Goal: Ask a question

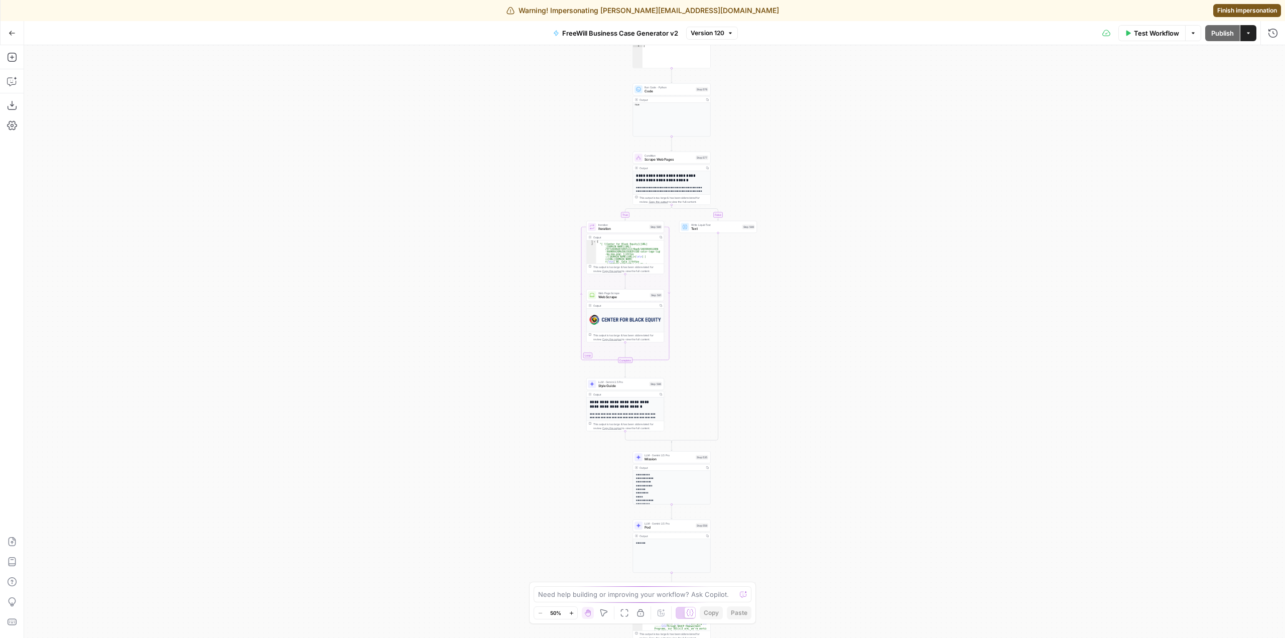
drag, startPoint x: 797, startPoint y: 175, endPoint x: 815, endPoint y: 378, distance: 203.5
click at [815, 378] on div "true false Workflow Set Inputs Inputs LLM · GPT 3.5 Turbo Extract Call Ids Step…" at bounding box center [654, 341] width 1261 height 593
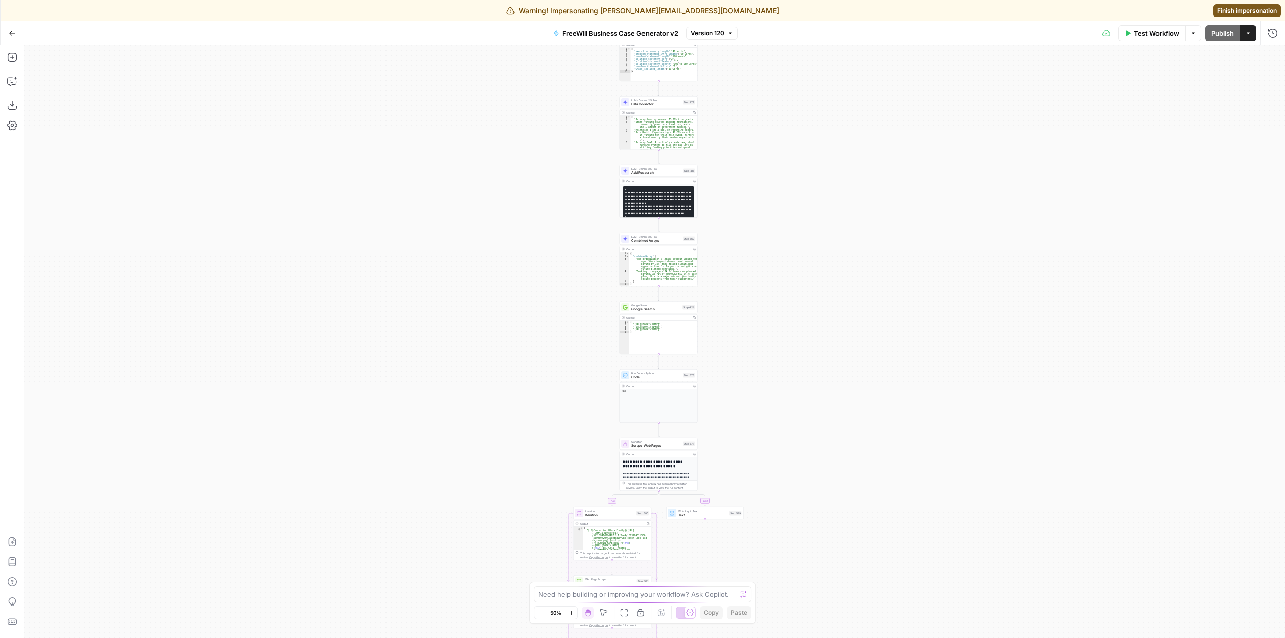
drag, startPoint x: 815, startPoint y: 149, endPoint x: 797, endPoint y: 351, distance: 203.0
click at [797, 351] on div "true false Workflow Set Inputs Inputs LLM · GPT 3.5 Turbo Extract Call Ids Step…" at bounding box center [654, 341] width 1261 height 593
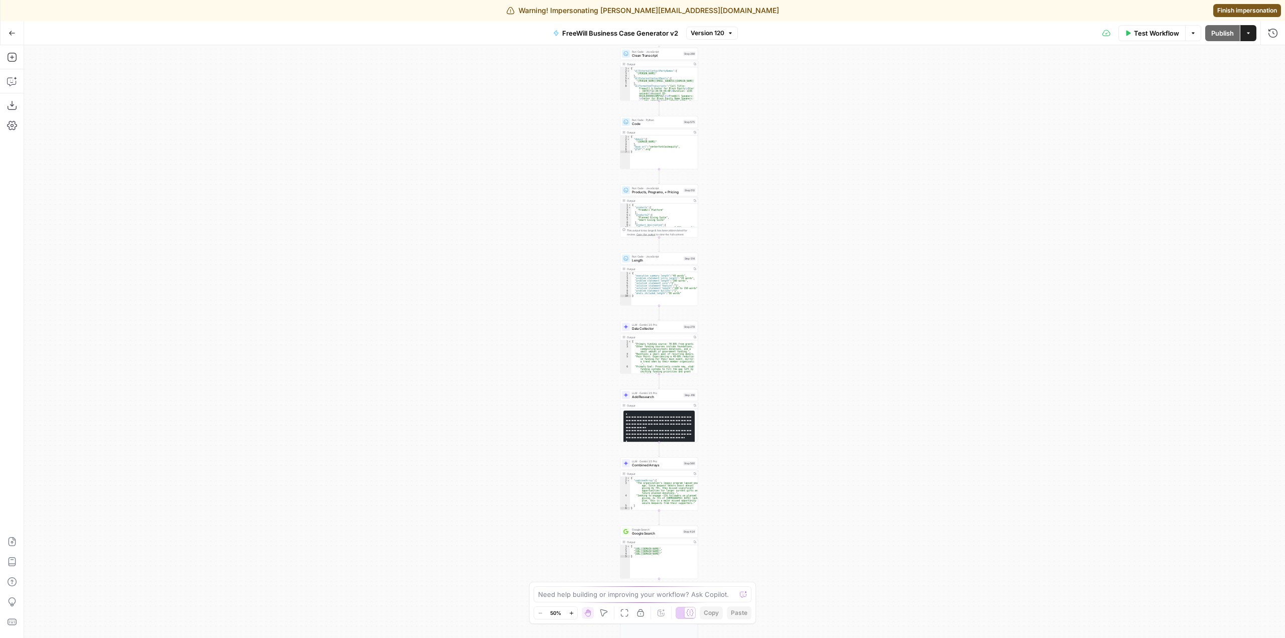
drag, startPoint x: 766, startPoint y: 130, endPoint x: 766, endPoint y: 354, distance: 224.3
click at [766, 354] on div "true false Workflow Set Inputs Inputs LLM · GPT 3.5 Turbo Extract Call Ids Step…" at bounding box center [654, 341] width 1261 height 593
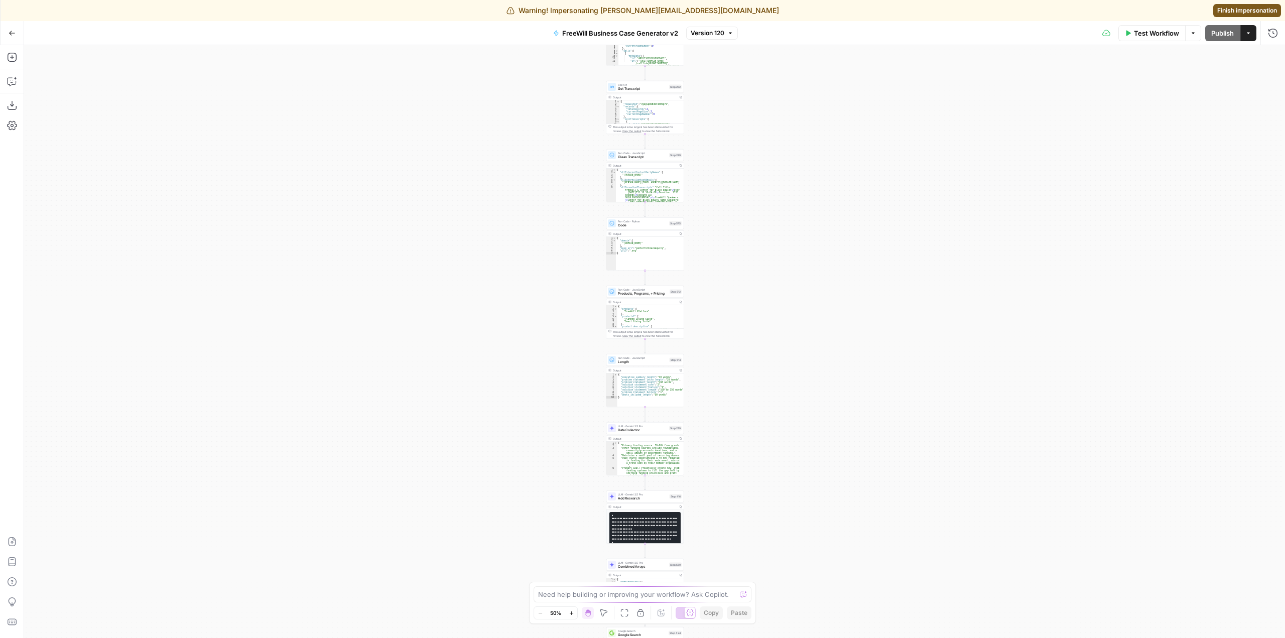
drag, startPoint x: 783, startPoint y: 142, endPoint x: 762, endPoint y: 421, distance: 279.8
click at [762, 421] on div "true false Workflow Set Inputs Inputs LLM · GPT 3.5 Turbo Extract Call Ids Step…" at bounding box center [654, 341] width 1261 height 593
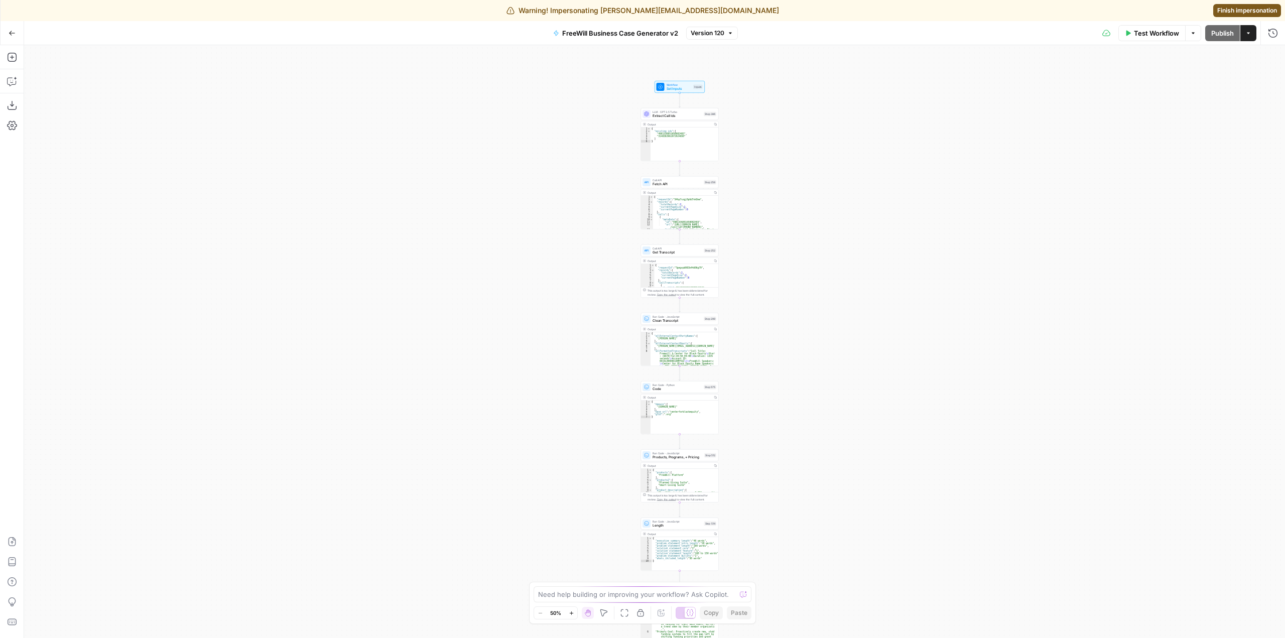
drag, startPoint x: 766, startPoint y: 179, endPoint x: 808, endPoint y: 165, distance: 44.0
click at [808, 165] on div "true false Workflow Set Inputs Inputs LLM · GPT 3.5 Turbo Extract Call Ids Step…" at bounding box center [654, 341] width 1261 height 593
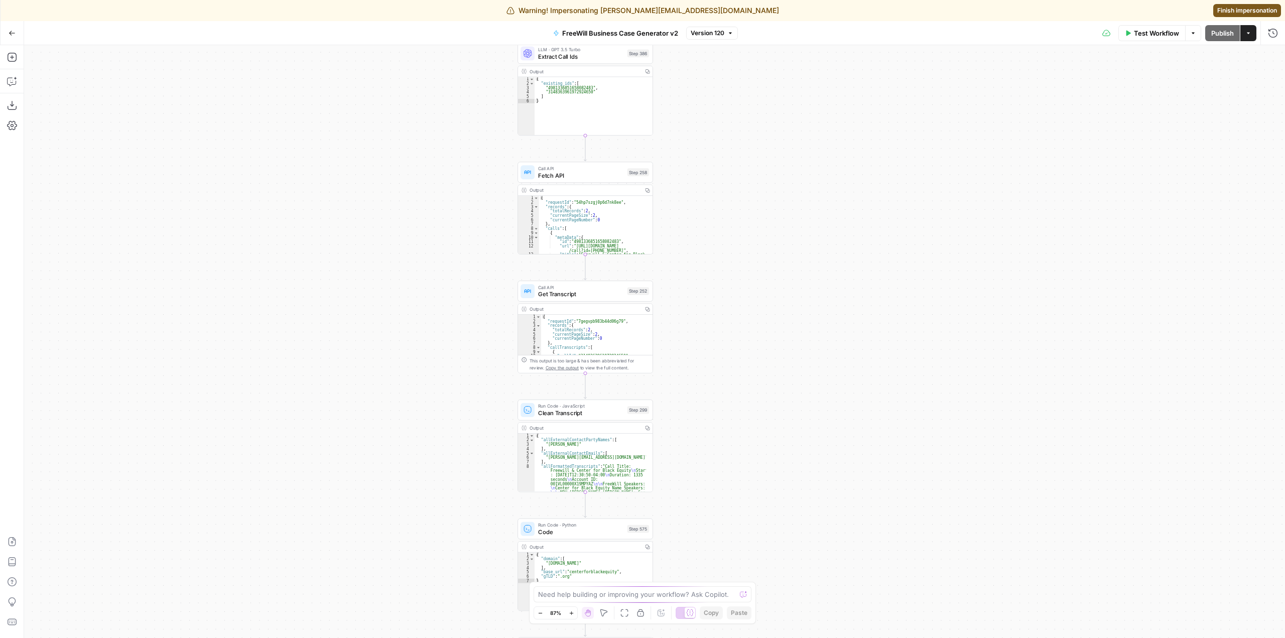
drag, startPoint x: 758, startPoint y: 376, endPoint x: 760, endPoint y: 227, distance: 149.6
click at [760, 227] on div "true false Workflow Set Inputs Inputs LLM · GPT 3.5 Turbo Extract Call Ids Step…" at bounding box center [654, 341] width 1261 height 593
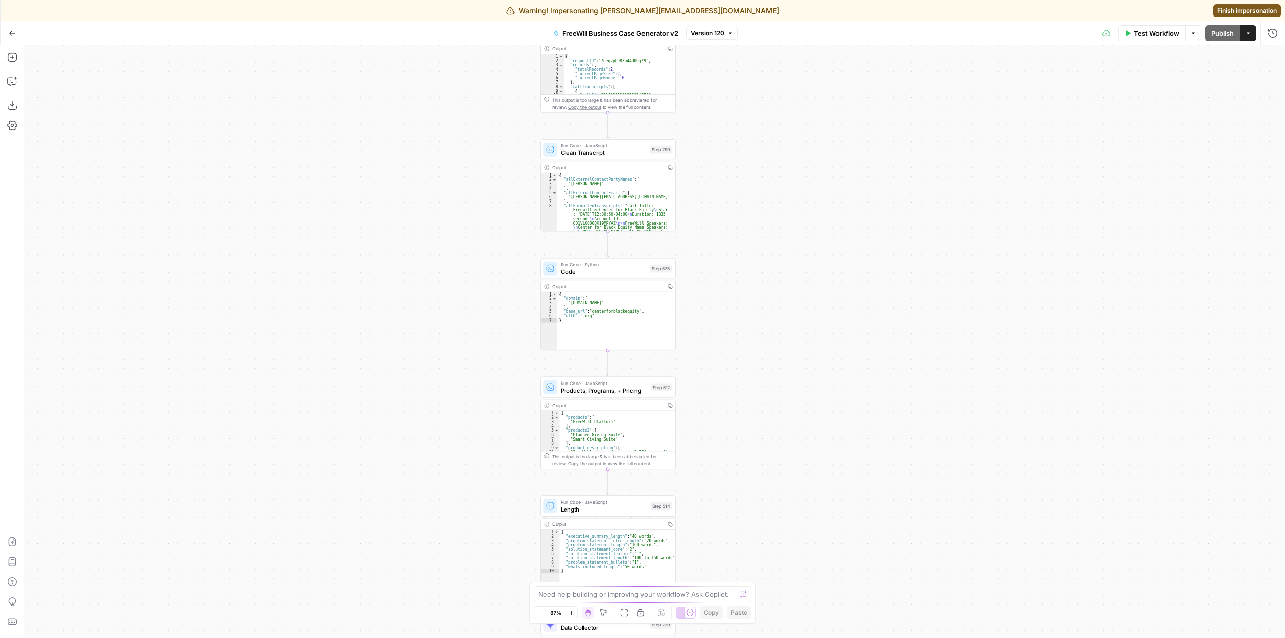
drag, startPoint x: 773, startPoint y: 389, endPoint x: 794, endPoint y: 255, distance: 135.2
click at [794, 255] on div "true false Workflow Set Inputs Inputs LLM · GPT 3.5 Turbo Extract Call Ids Step…" at bounding box center [654, 341] width 1261 height 593
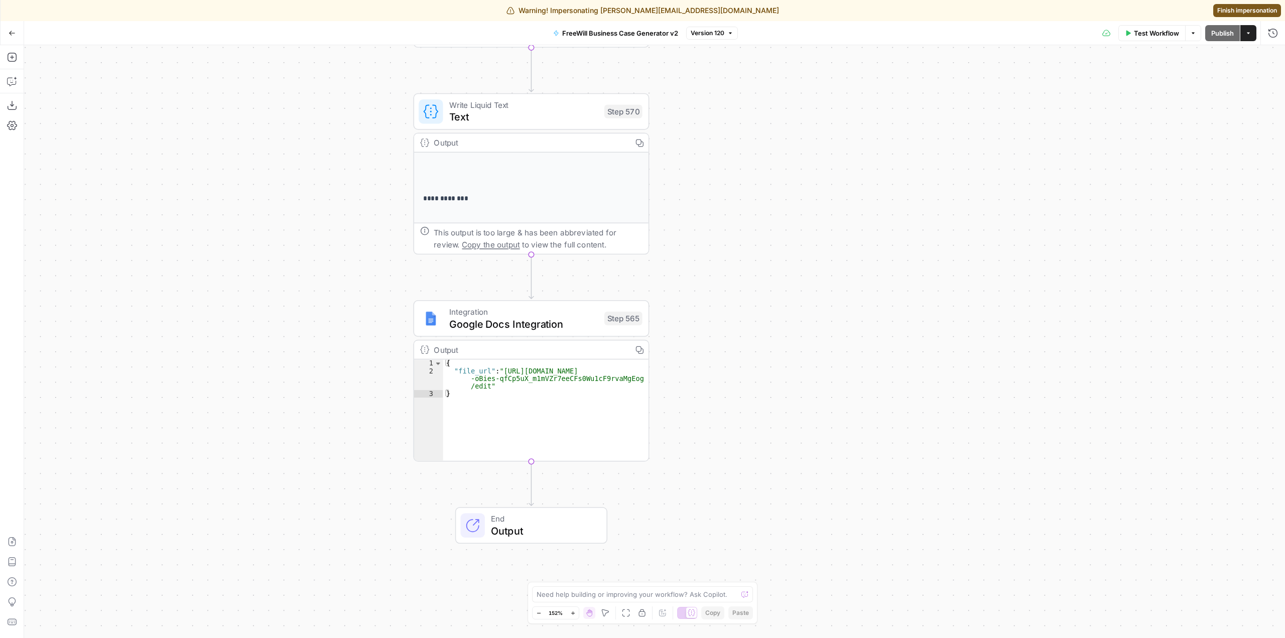
drag, startPoint x: 751, startPoint y: 452, endPoint x: 741, endPoint y: 381, distance: 71.0
click at [741, 381] on div "true false Workflow Set Inputs Inputs LLM · GPT 3.5 Turbo Extract Call Ids Step…" at bounding box center [654, 341] width 1261 height 593
click at [21, 85] on div "Add Steps Copilot Download as JSON Settings Import JSON AirOps Academy Help Giv…" at bounding box center [12, 341] width 24 height 593
click at [18, 86] on button "Copilot" at bounding box center [12, 81] width 16 height 16
click at [112, 588] on div "Auto Mode Send" at bounding box center [136, 597] width 194 height 22
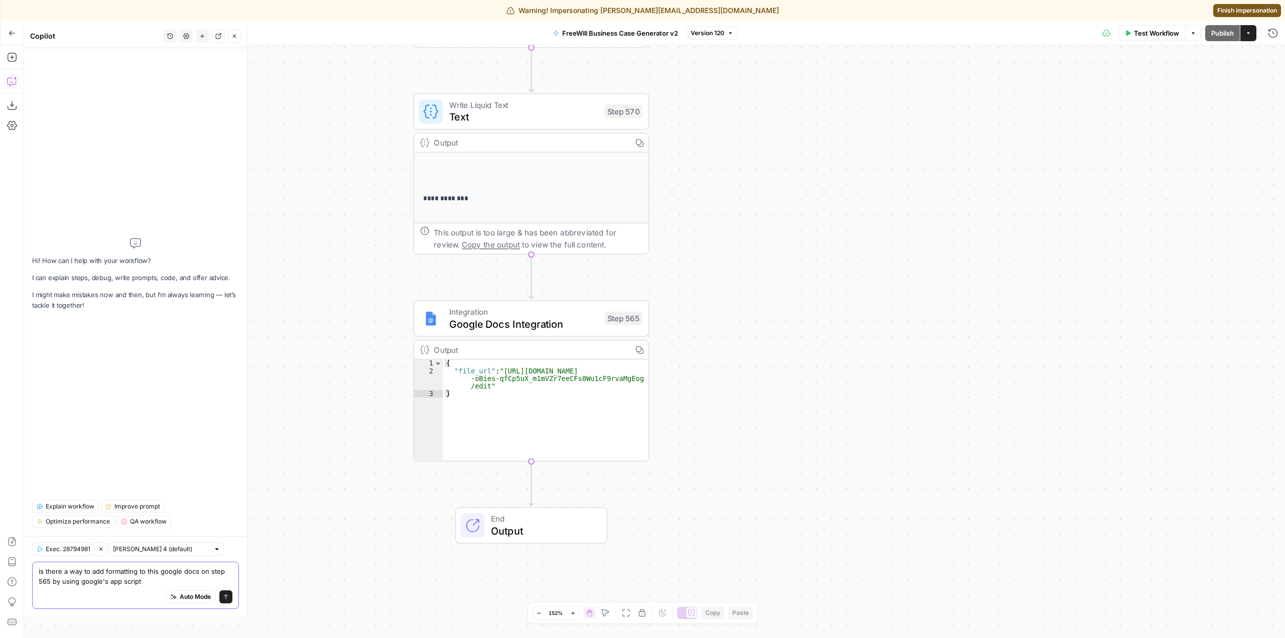
type textarea "is there a way to add formatting to this google docs on step 565 by using googl…"
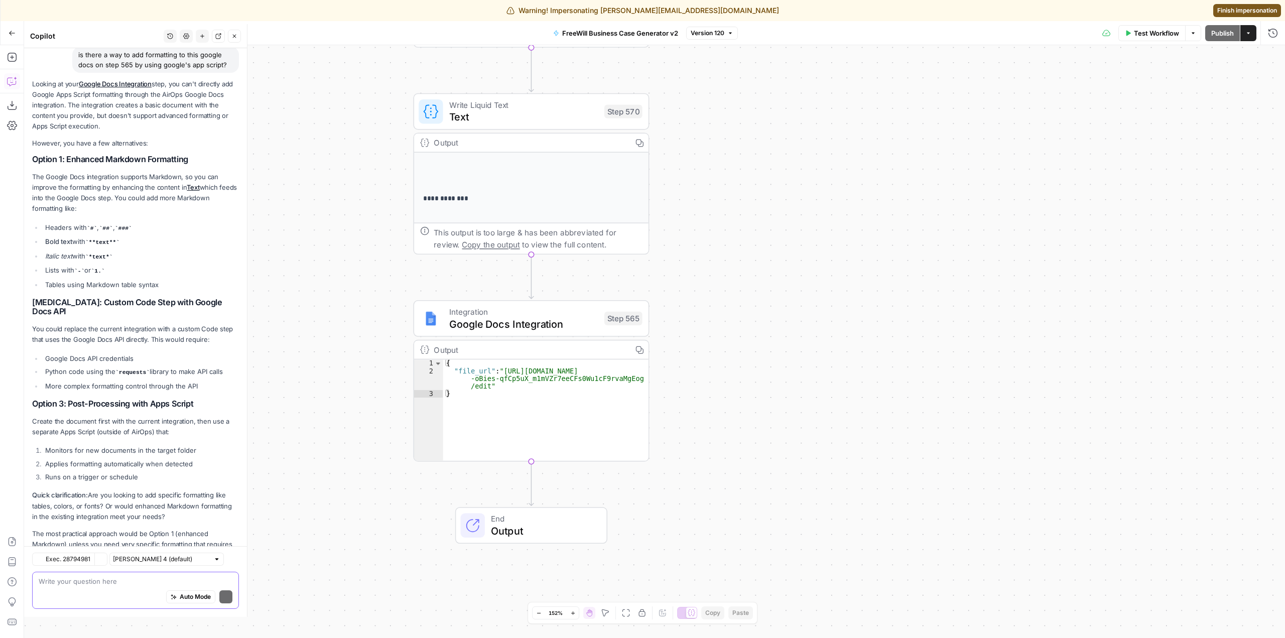
scroll to position [100, 0]
